Goal: Task Accomplishment & Management: Use online tool/utility

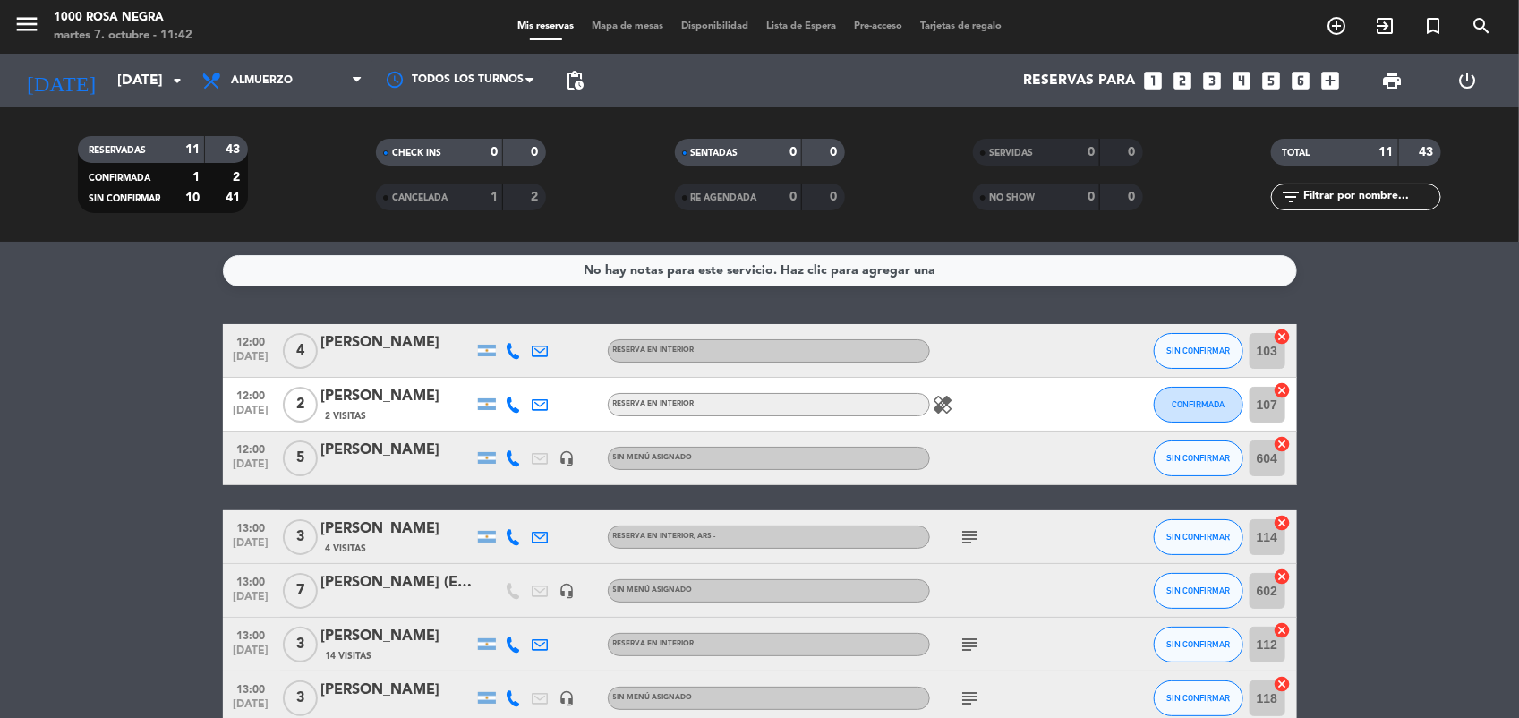
click at [1389, 539] on bookings-row "12:00 [DATE] 4 [PERSON_NAME] RESERVA EN INTERIOR SIN CONFIRMAR 103 cancel 12:00…" at bounding box center [759, 632] width 1519 height 616
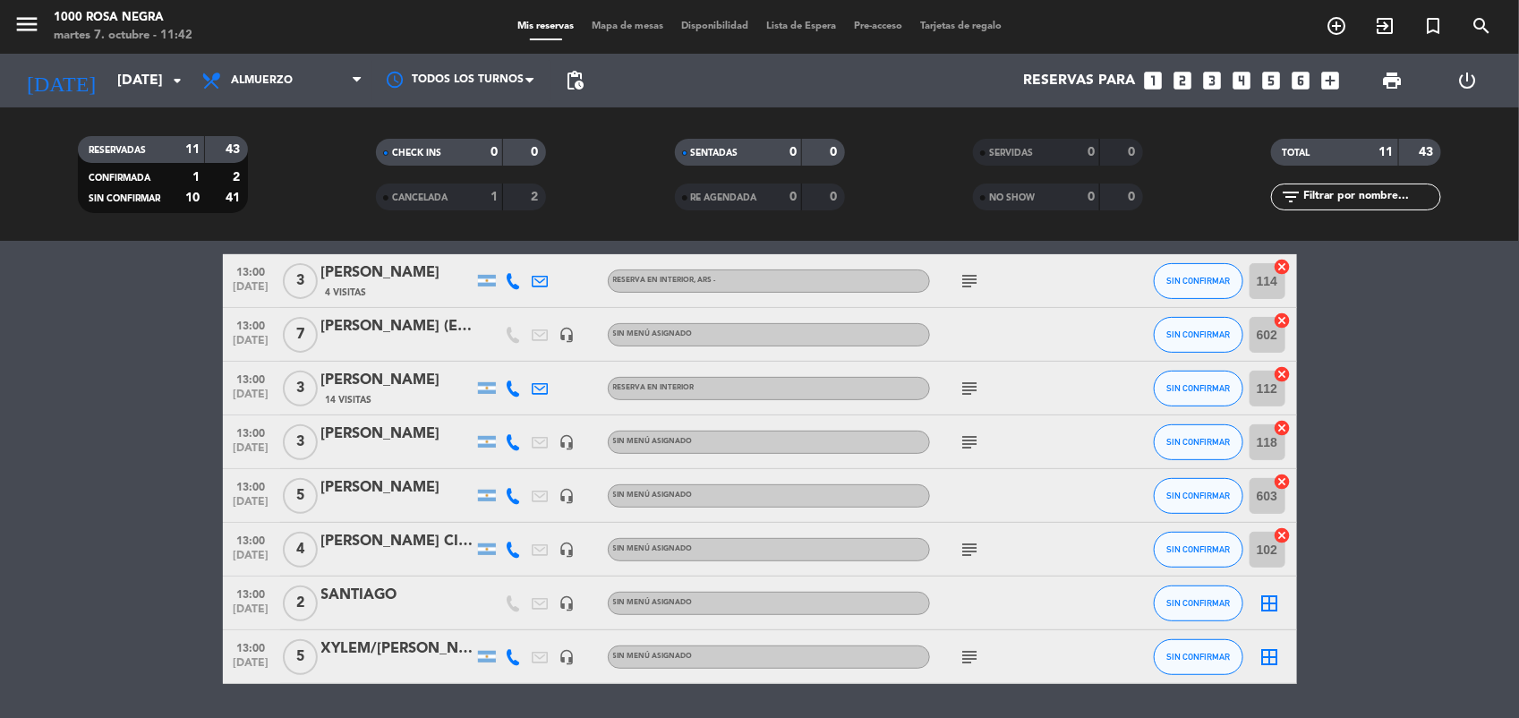
scroll to position [258, 0]
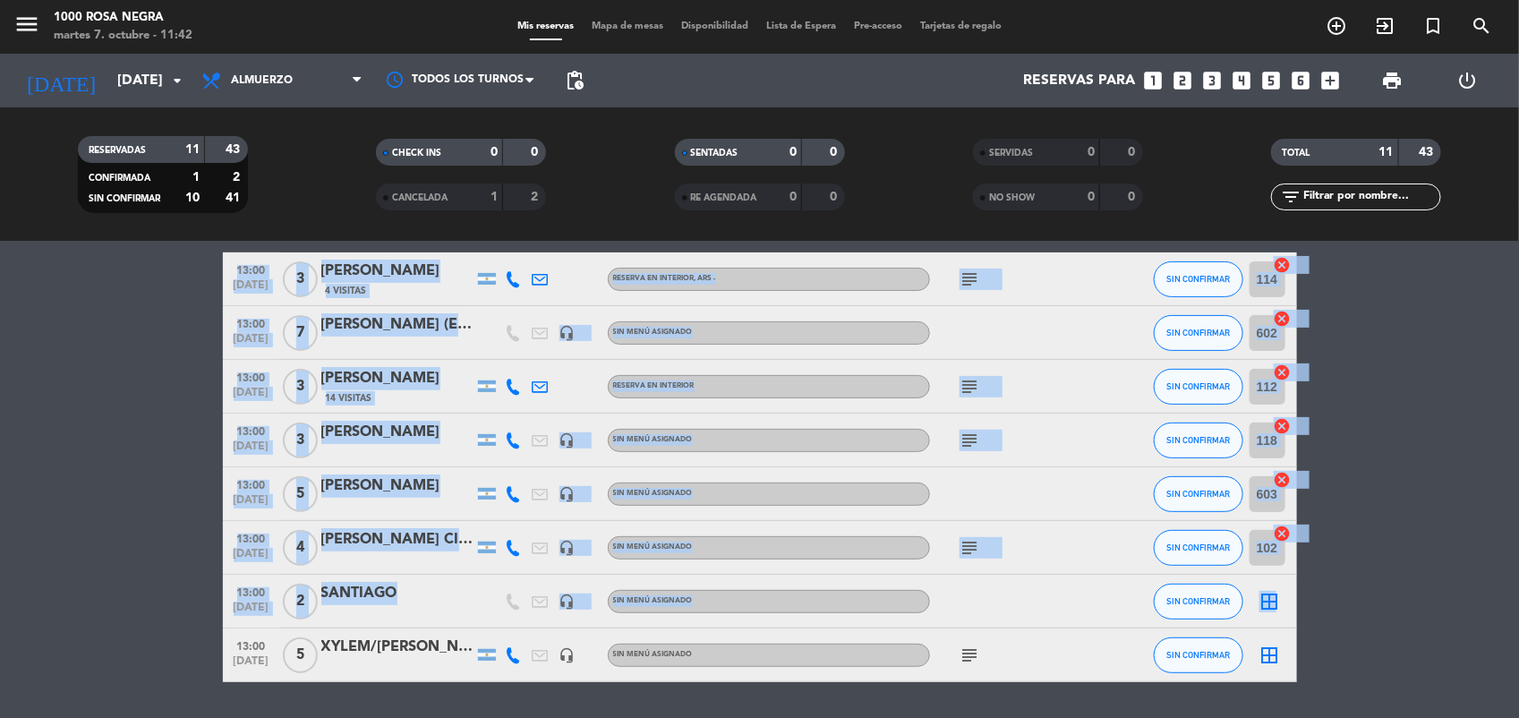
click at [1273, 598] on icon "border_all" at bounding box center [1270, 601] width 21 height 21
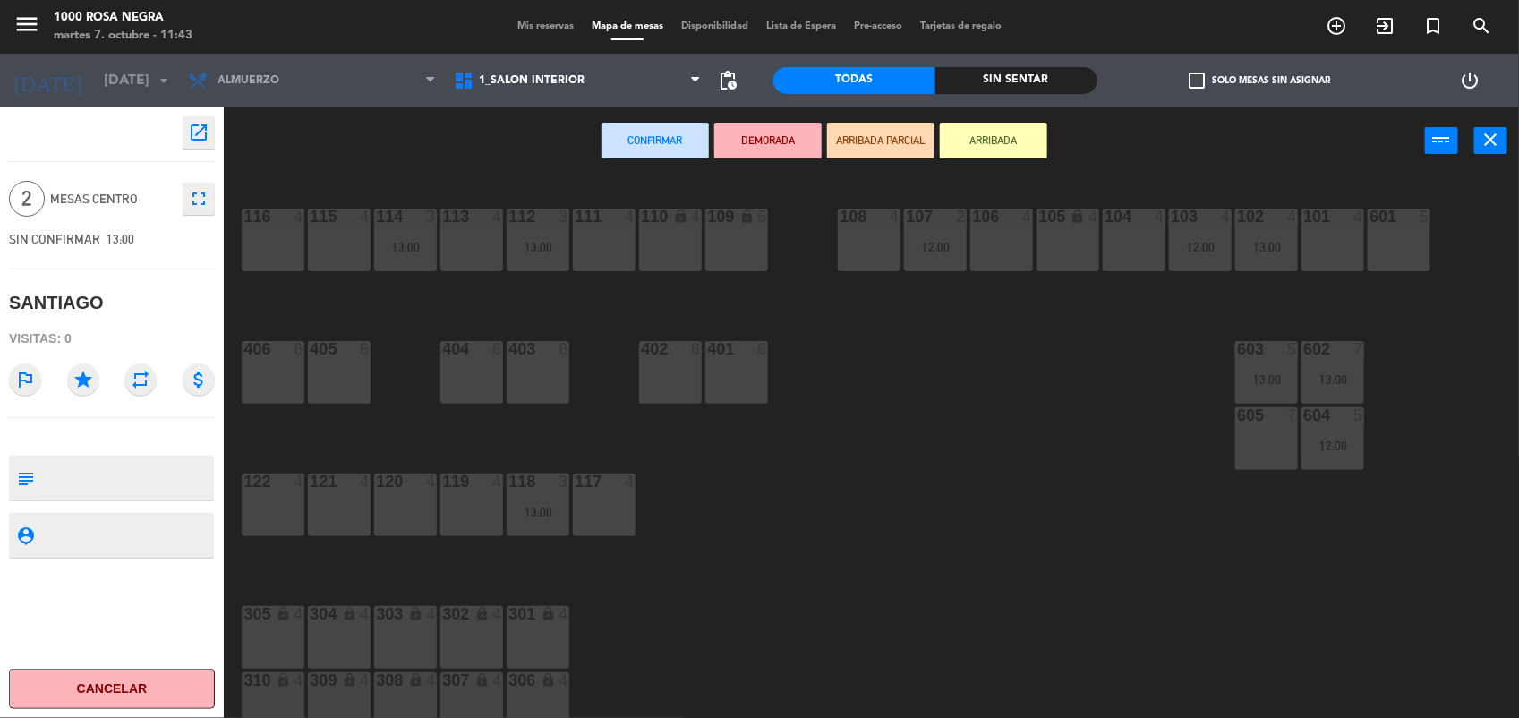
drag, startPoint x: 1273, startPoint y: 598, endPoint x: 1141, endPoint y: 629, distance: 135.3
click at [1141, 629] on div "116 4 115 4 114 3 13:00 113 4 112 3 13:00 111 4 110 lock 4 109 lock 6 108 4 107…" at bounding box center [879, 448] width 1280 height 543
click at [280, 244] on div "116 4" at bounding box center [273, 240] width 63 height 63
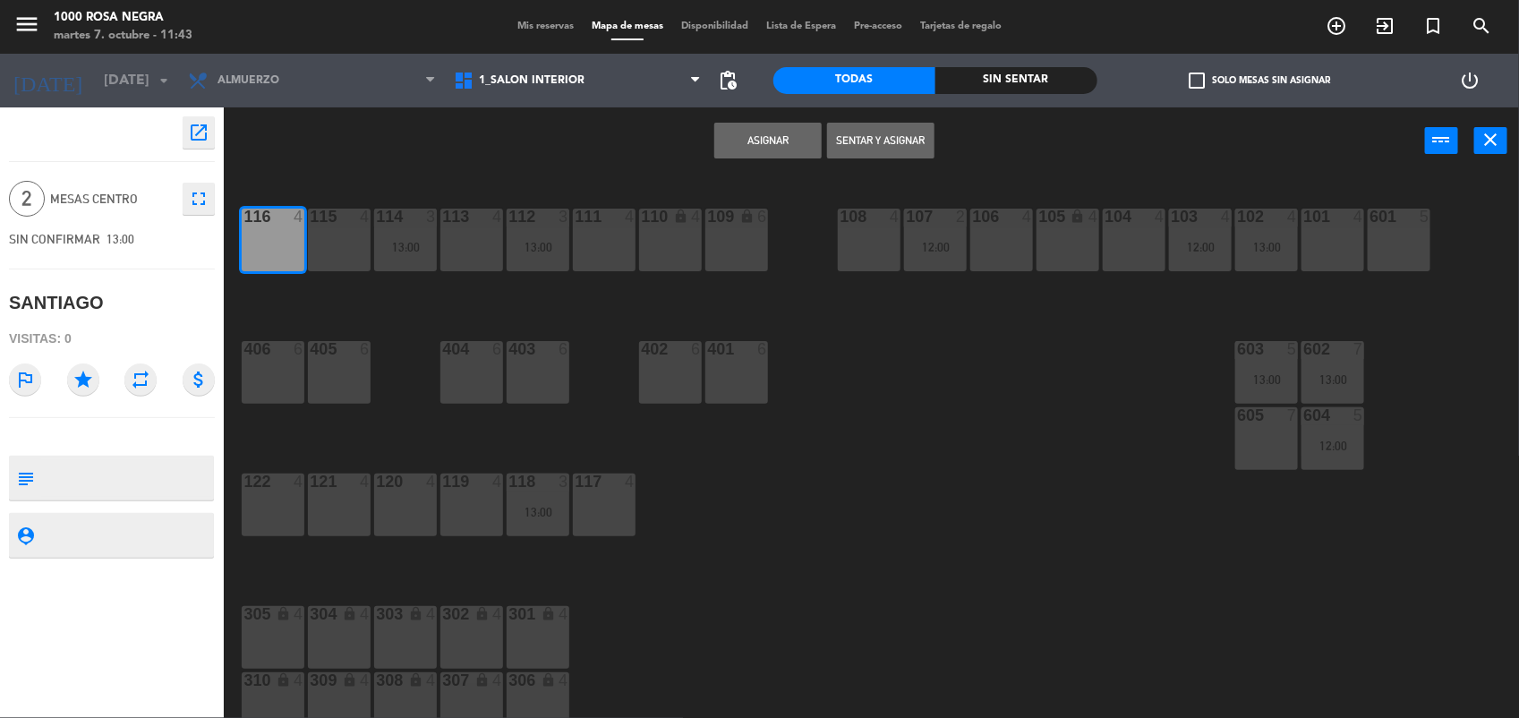
click at [740, 133] on button "Asignar" at bounding box center [767, 141] width 107 height 36
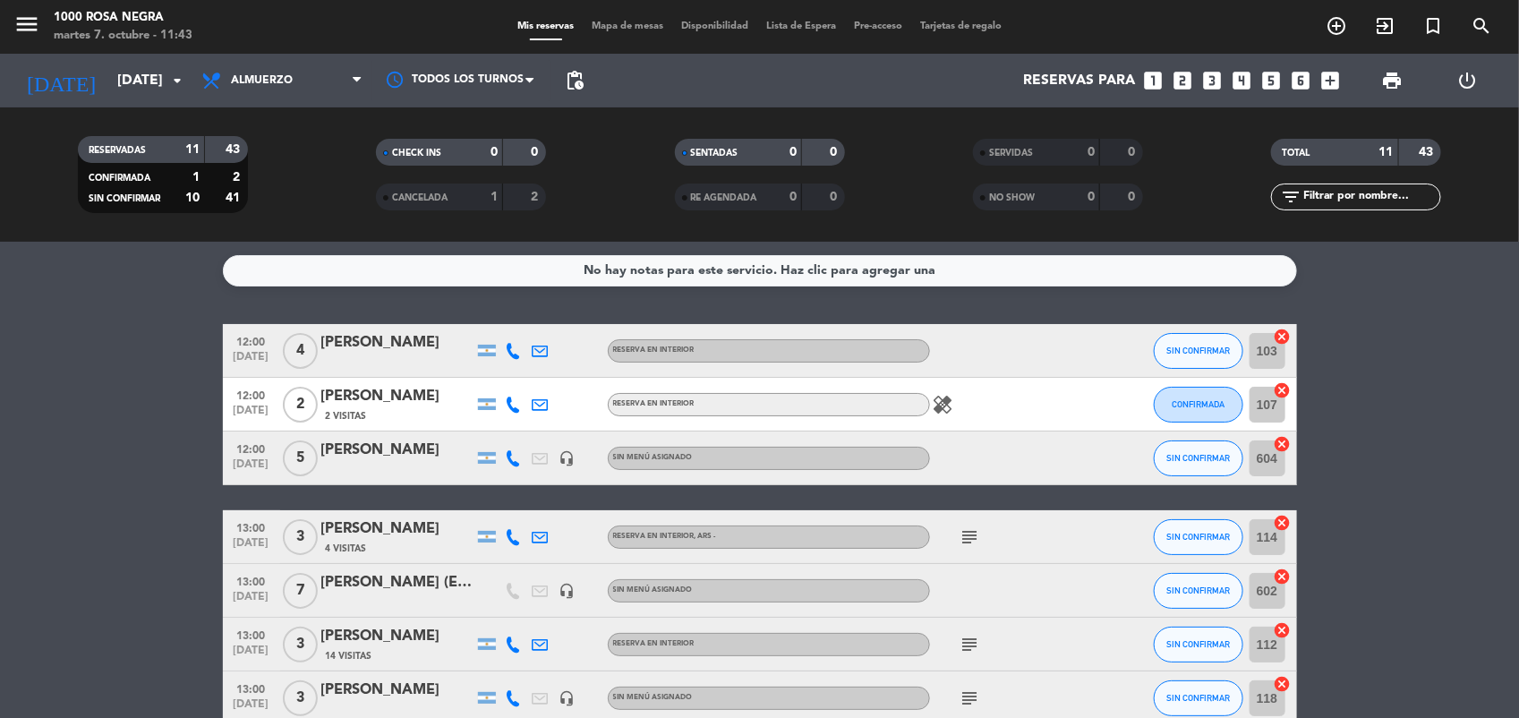
click at [1422, 605] on bookings-row "12:00 [DATE] 4 [PERSON_NAME] RESERVA EN INTERIOR SIN CONFIRMAR 103 cancel 12:00…" at bounding box center [759, 632] width 1519 height 616
click at [1406, 477] on bookings-row "12:00 [DATE] 4 [PERSON_NAME] RESERVA EN INTERIOR SIN CONFIRMAR 103 cancel 12:00…" at bounding box center [759, 632] width 1519 height 616
